Goal: Task Accomplishment & Management: Manage account settings

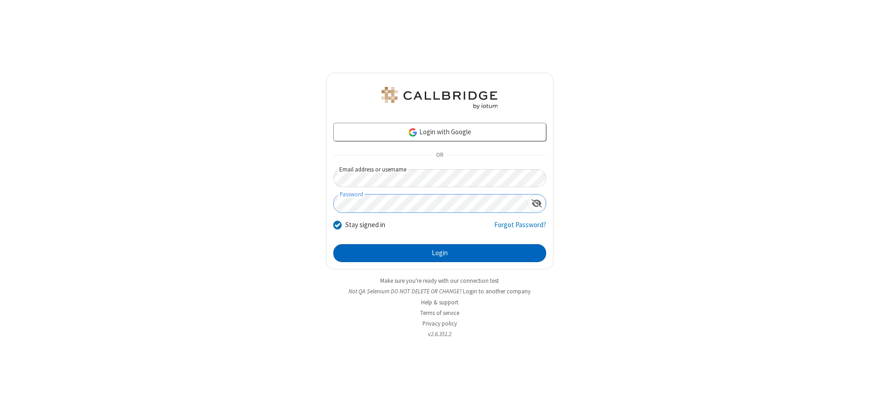
click at [440, 253] on button "Login" at bounding box center [439, 253] width 213 height 18
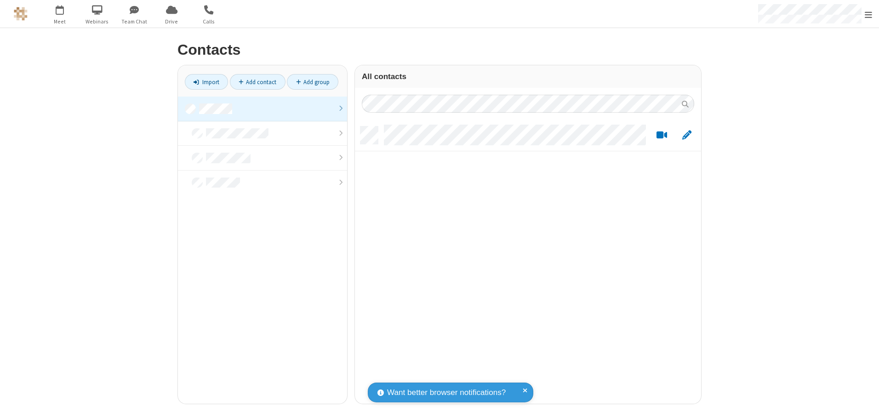
scroll to position [277, 339]
click at [263, 109] on link at bounding box center [262, 109] width 169 height 25
click at [258, 82] on link "Add contact" at bounding box center [258, 82] width 56 height 16
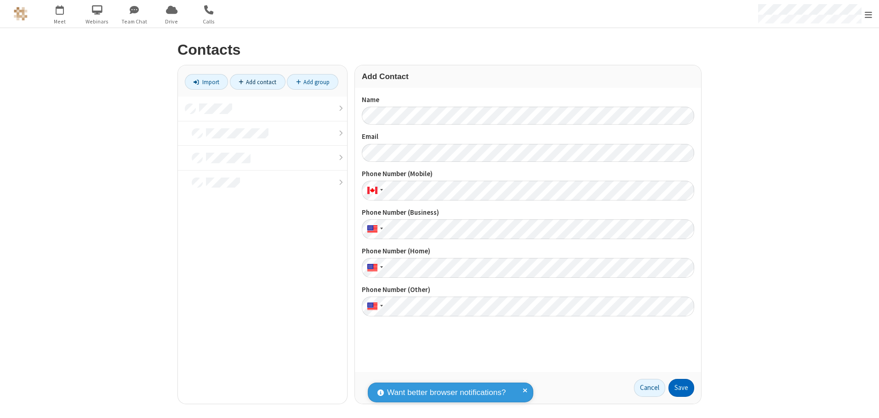
click at [682, 388] on button "Save" at bounding box center [682, 388] width 26 height 18
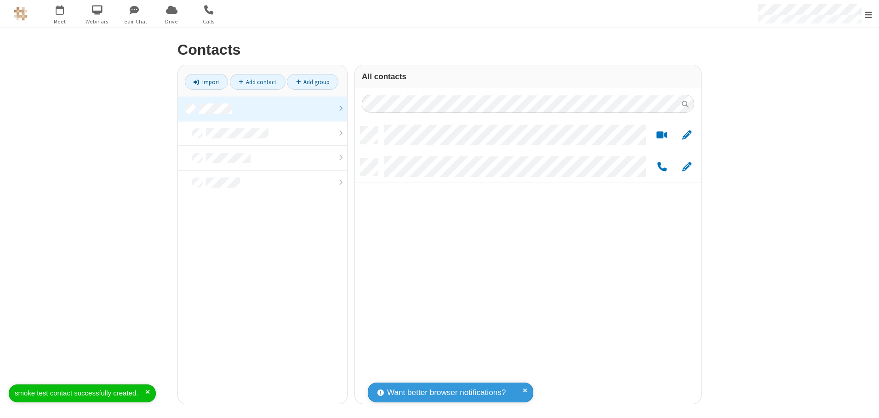
scroll to position [277, 339]
